Goal: Transaction & Acquisition: Purchase product/service

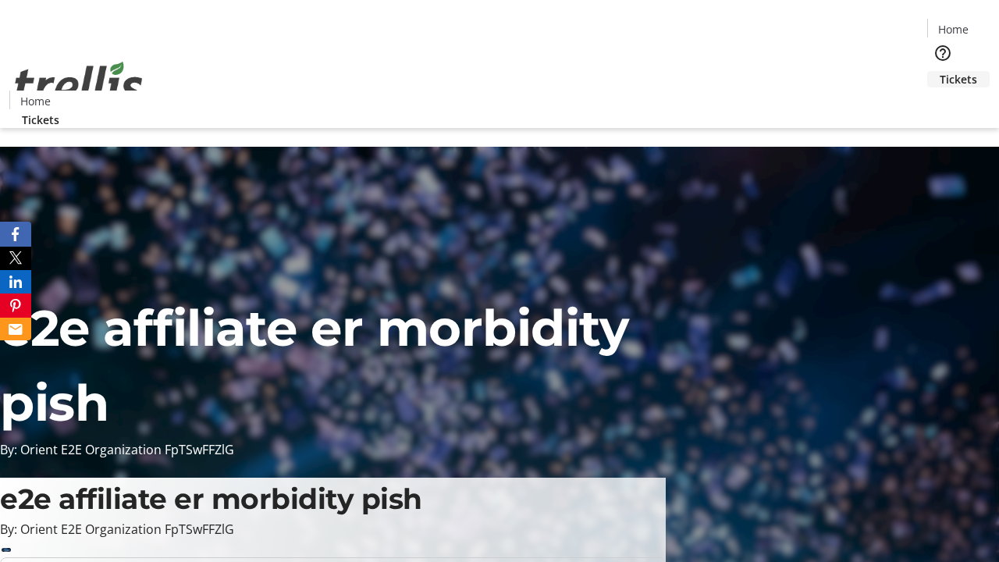
click at [940, 71] on span "Tickets" at bounding box center [958, 79] width 37 height 16
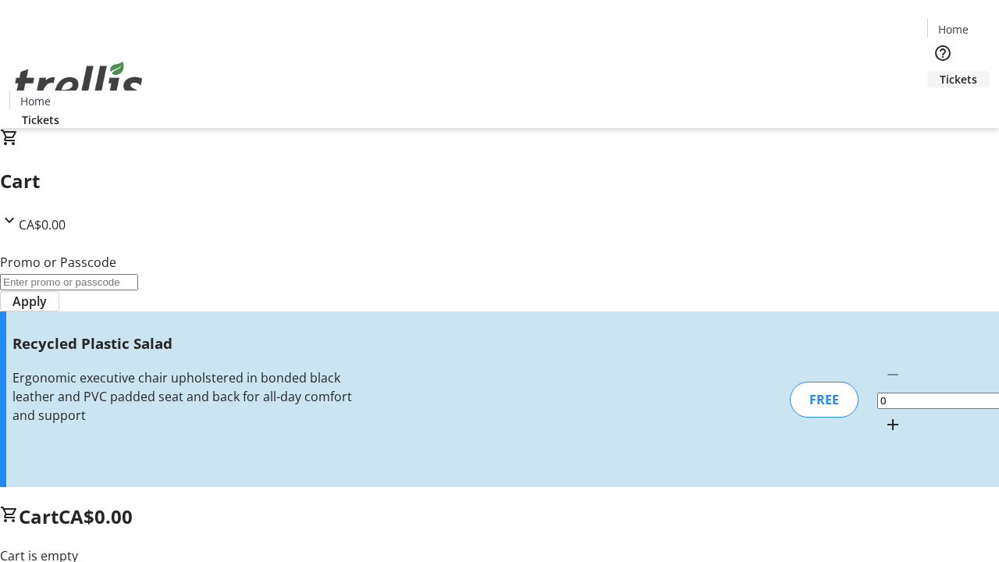
click at [884, 415] on mat-icon "Increment by one" at bounding box center [893, 424] width 19 height 19
type input "1"
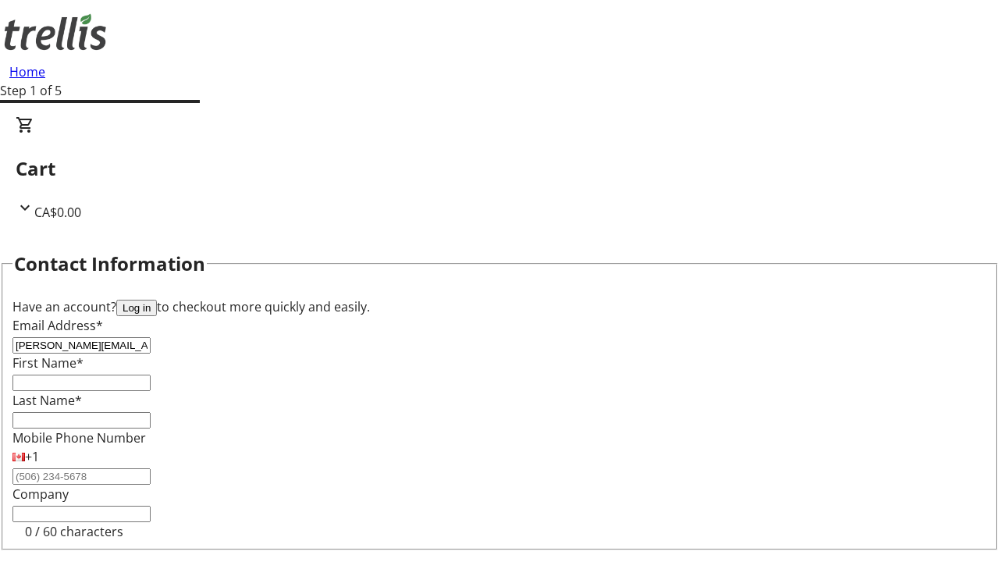
type input "[PERSON_NAME][EMAIL_ADDRESS][DOMAIN_NAME]"
type input "[PERSON_NAME]"
